Goal: Task Accomplishment & Management: Manage account settings

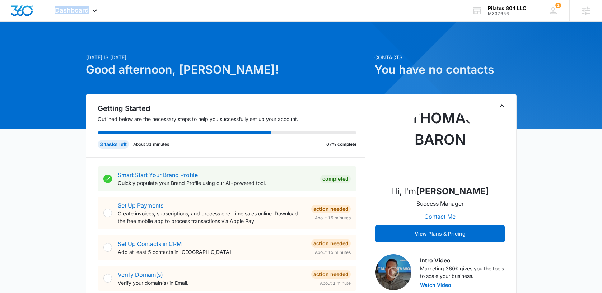
click at [81, 8] on span "Dashboard" at bounding box center [72, 10] width 34 height 8
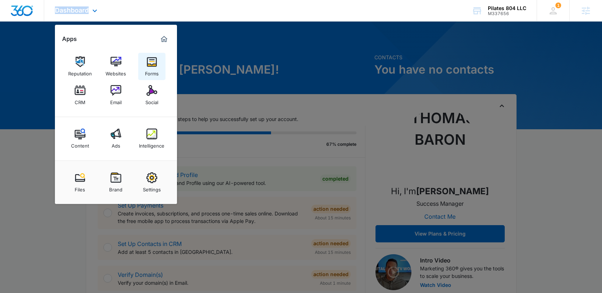
click at [151, 58] on img at bounding box center [151, 61] width 11 height 11
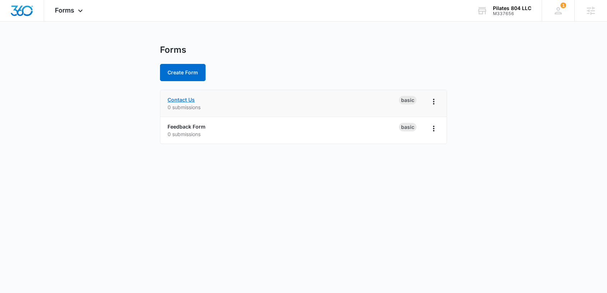
click at [175, 102] on link "Contact Us" at bounding box center [181, 100] width 27 height 6
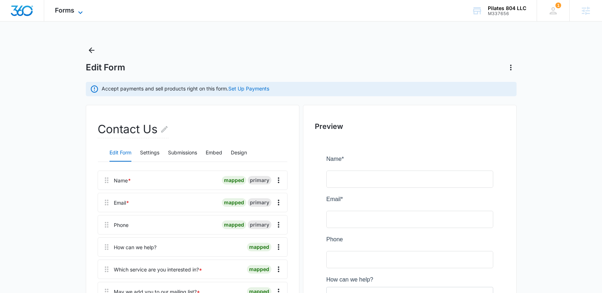
click at [68, 13] on span "Forms" at bounding box center [64, 10] width 19 height 8
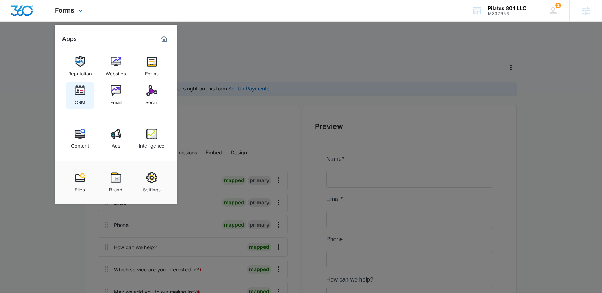
click at [81, 93] on img at bounding box center [80, 90] width 11 height 11
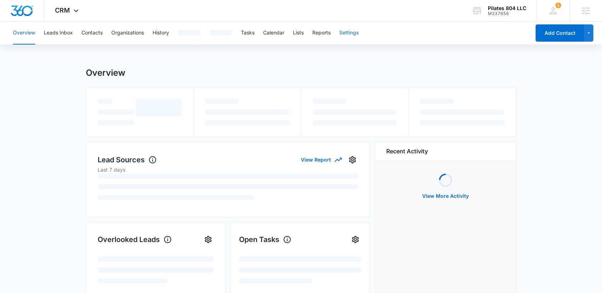
click at [352, 32] on button "Settings" at bounding box center [348, 33] width 19 height 23
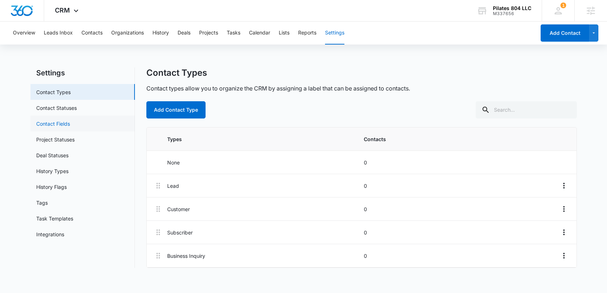
click at [57, 123] on link "Contact Fields" at bounding box center [53, 124] width 34 height 8
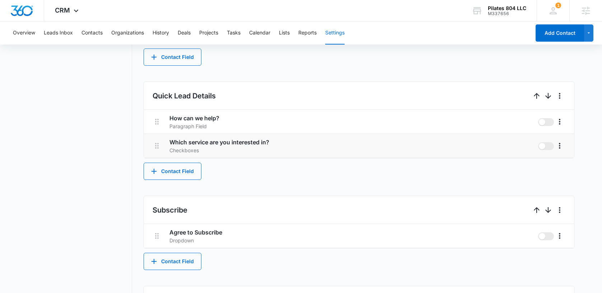
scroll to position [396, 0]
click at [564, 145] on button "More" at bounding box center [559, 145] width 11 height 11
click at [566, 165] on div "Edit" at bounding box center [570, 166] width 15 height 5
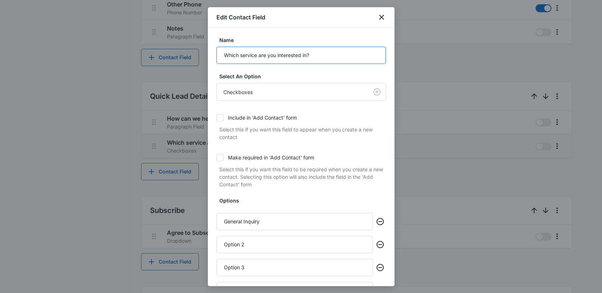
drag, startPoint x: 307, startPoint y: 54, endPoint x: 315, endPoint y: 57, distance: 8.4
click at [313, 54] on input "Which service are you interested in?" at bounding box center [300, 55] width 169 height 17
click at [376, 220] on icon "Remove" at bounding box center [380, 221] width 9 height 9
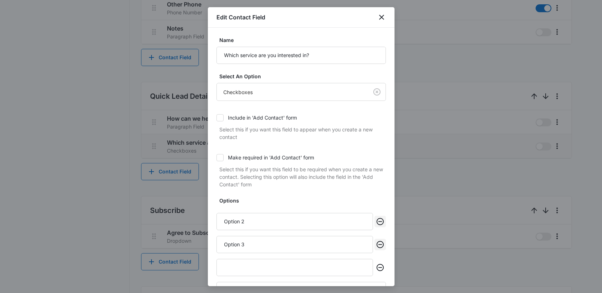
click at [376, 221] on icon "Remove" at bounding box center [380, 221] width 9 height 9
click at [377, 224] on icon "Remove" at bounding box center [379, 221] width 7 height 7
click at [378, 220] on icon "Remove" at bounding box center [380, 221] width 9 height 9
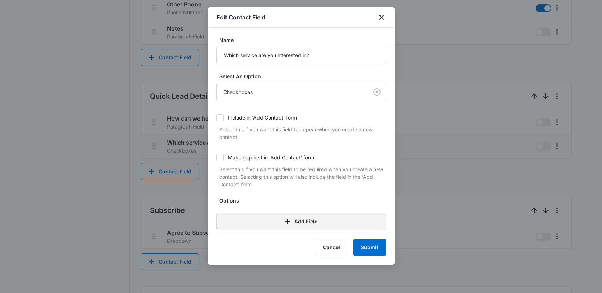
click at [304, 221] on button "Add Field" at bounding box center [300, 221] width 169 height 17
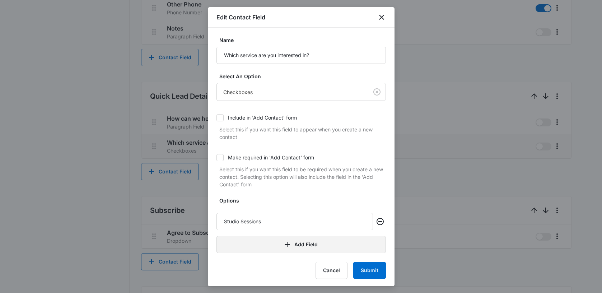
type input "Studio Sessions"
click at [304, 243] on button "Add Field" at bounding box center [300, 244] width 169 height 17
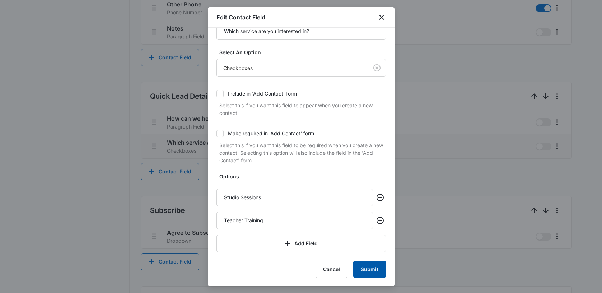
scroll to position [24, 0]
type input "Teacher Training"
click at [362, 271] on button "Submit" at bounding box center [369, 268] width 33 height 17
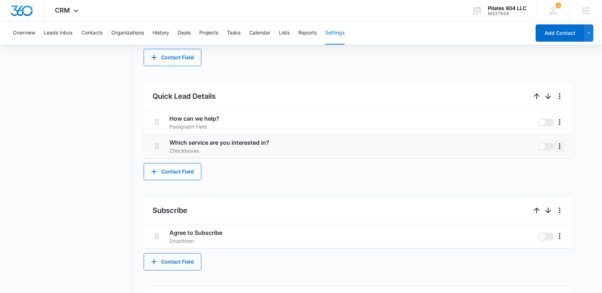
click at [563, 149] on icon "More" at bounding box center [559, 146] width 9 height 9
click at [568, 161] on button "Edit" at bounding box center [574, 166] width 41 height 11
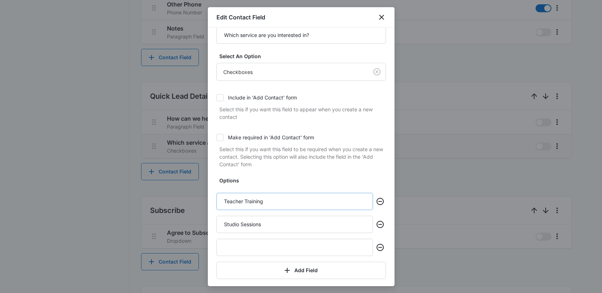
scroll to position [47, 0]
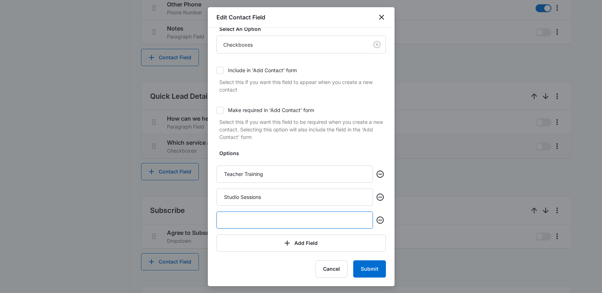
click at [271, 226] on input "text" at bounding box center [294, 219] width 156 height 17
type input "General Inquiry"
click at [365, 258] on form "Name Which service are you interested in? Select An Option Checkboxes Include i…" at bounding box center [300, 133] width 169 height 289
click at [364, 266] on button "Submit" at bounding box center [369, 268] width 33 height 17
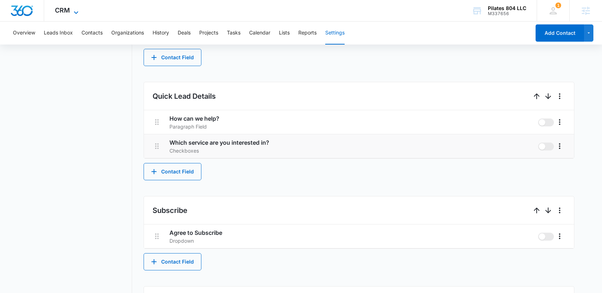
click at [62, 13] on span "CRM" at bounding box center [62, 10] width 15 height 8
click at [58, 12] on span "CRM" at bounding box center [62, 10] width 15 height 8
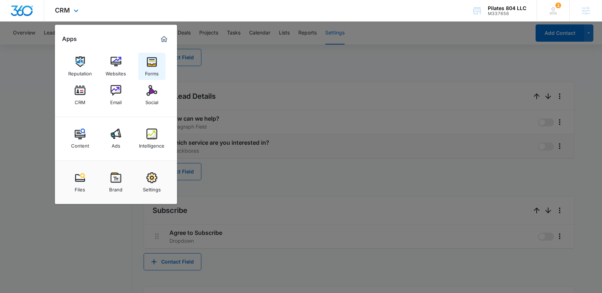
click at [150, 64] on img at bounding box center [151, 61] width 11 height 11
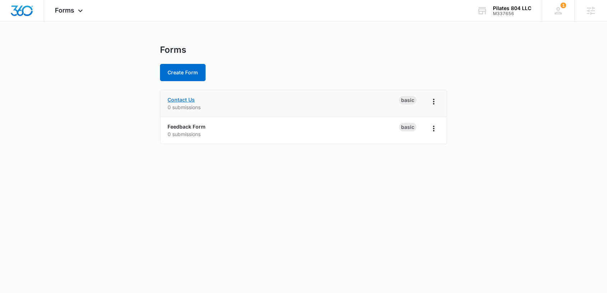
click at [177, 99] on link "Contact Us" at bounding box center [181, 100] width 27 height 6
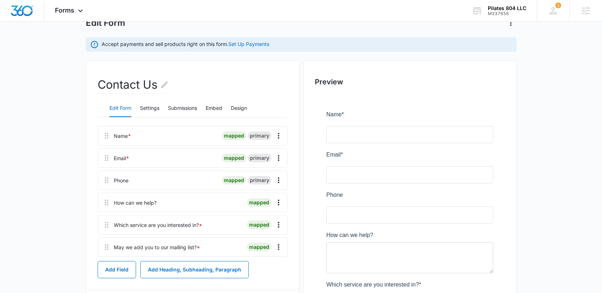
scroll to position [46, 0]
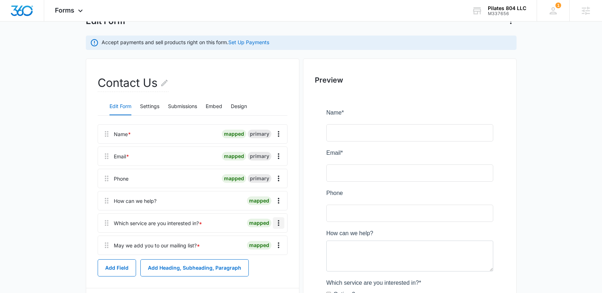
click at [277, 224] on icon "Overflow Menu" at bounding box center [278, 223] width 9 height 9
click at [269, 242] on button "Edit" at bounding box center [263, 243] width 41 height 11
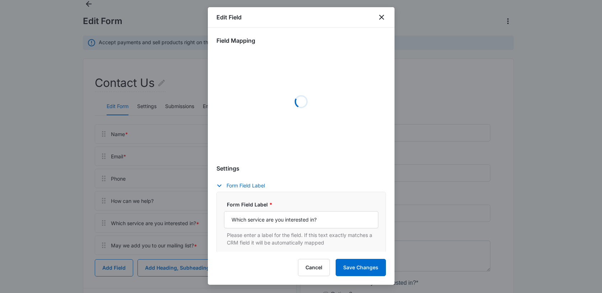
select select "350"
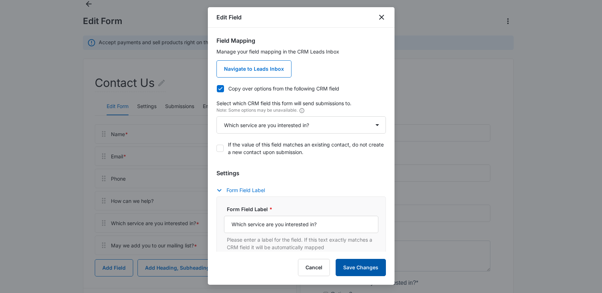
click at [358, 263] on button "Save Changes" at bounding box center [361, 267] width 50 height 17
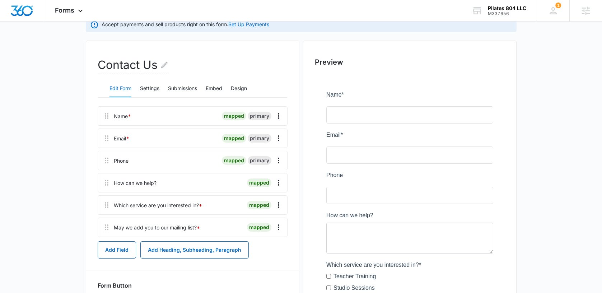
scroll to position [0, 0]
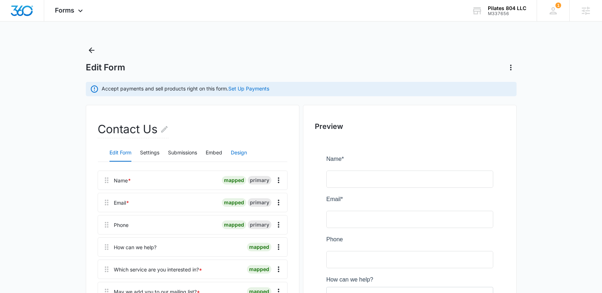
click at [244, 153] on button "Design" at bounding box center [239, 152] width 16 height 17
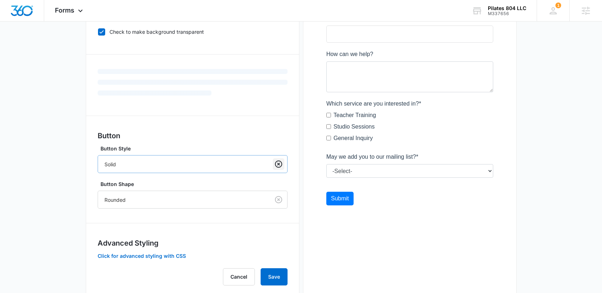
scroll to position [244, 0]
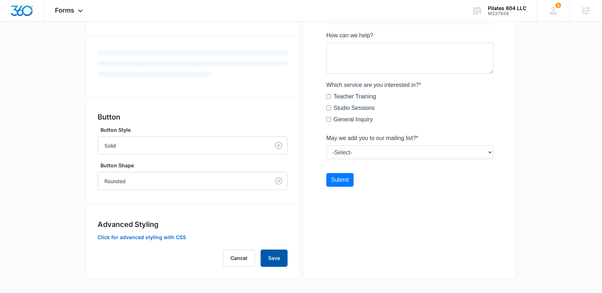
click at [274, 253] on button "Save" at bounding box center [274, 257] width 27 height 17
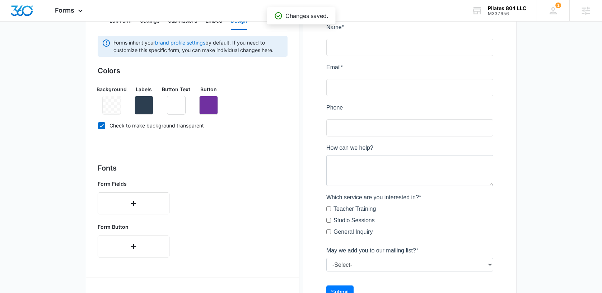
scroll to position [126, 0]
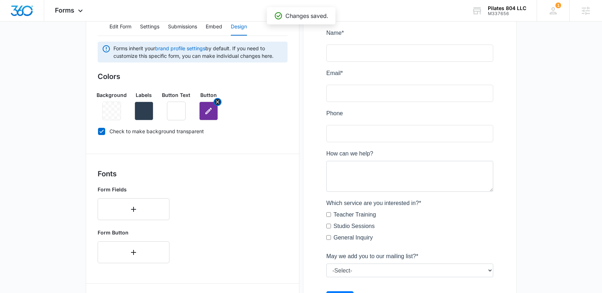
click at [213, 112] on button "button" at bounding box center [208, 111] width 19 height 19
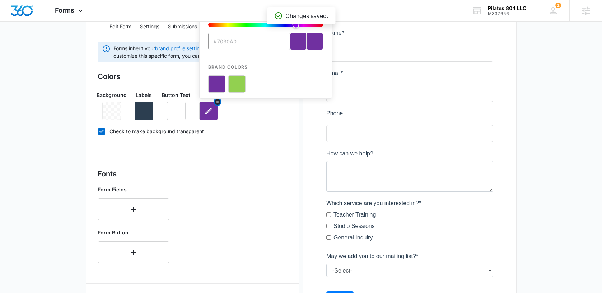
scroll to position [0, 0]
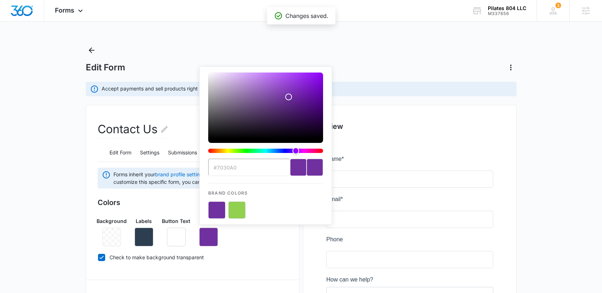
drag, startPoint x: 215, startPoint y: 211, endPoint x: 227, endPoint y: 220, distance: 14.6
click at [215, 211] on button "color-picker-container" at bounding box center [216, 209] width 17 height 17
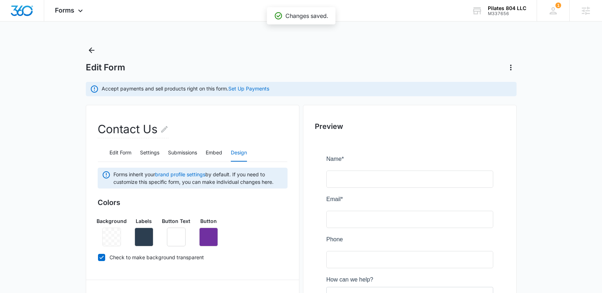
click at [257, 239] on div "Background Labels Button Text Button" at bounding box center [193, 228] width 190 height 35
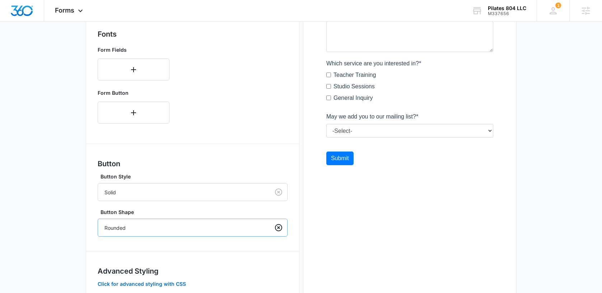
scroll to position [312, 0]
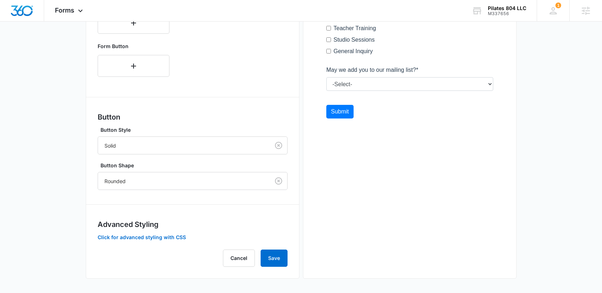
click at [288, 253] on div "Contact Us Edit Form Settings Submissions Embed Design Forms inherit your brand…" at bounding box center [193, 36] width 214 height 486
click at [277, 254] on button "Save" at bounding box center [274, 257] width 27 height 17
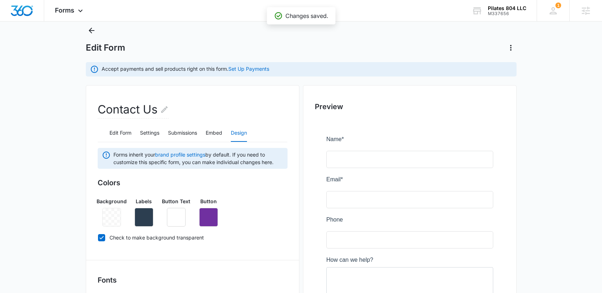
scroll to position [0, 0]
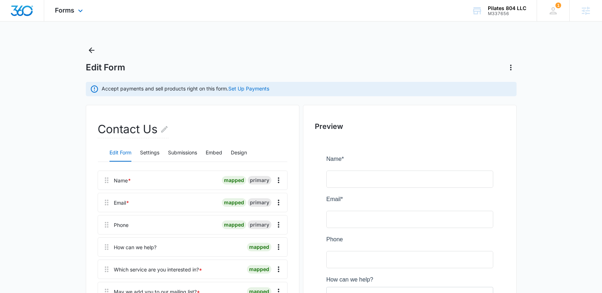
click at [64, 15] on div "Forms Apps Reputation Websites Forms CRM Email Social Content Ads Intelligence …" at bounding box center [69, 10] width 51 height 21
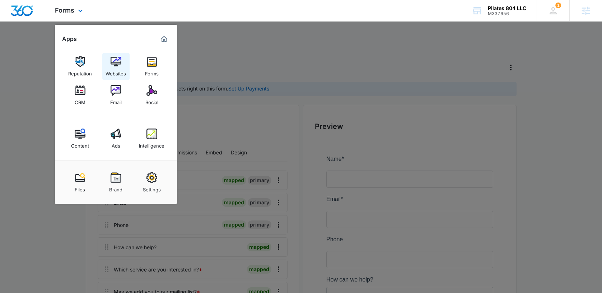
click at [111, 61] on img at bounding box center [116, 61] width 11 height 11
